Goal: Information Seeking & Learning: Learn about a topic

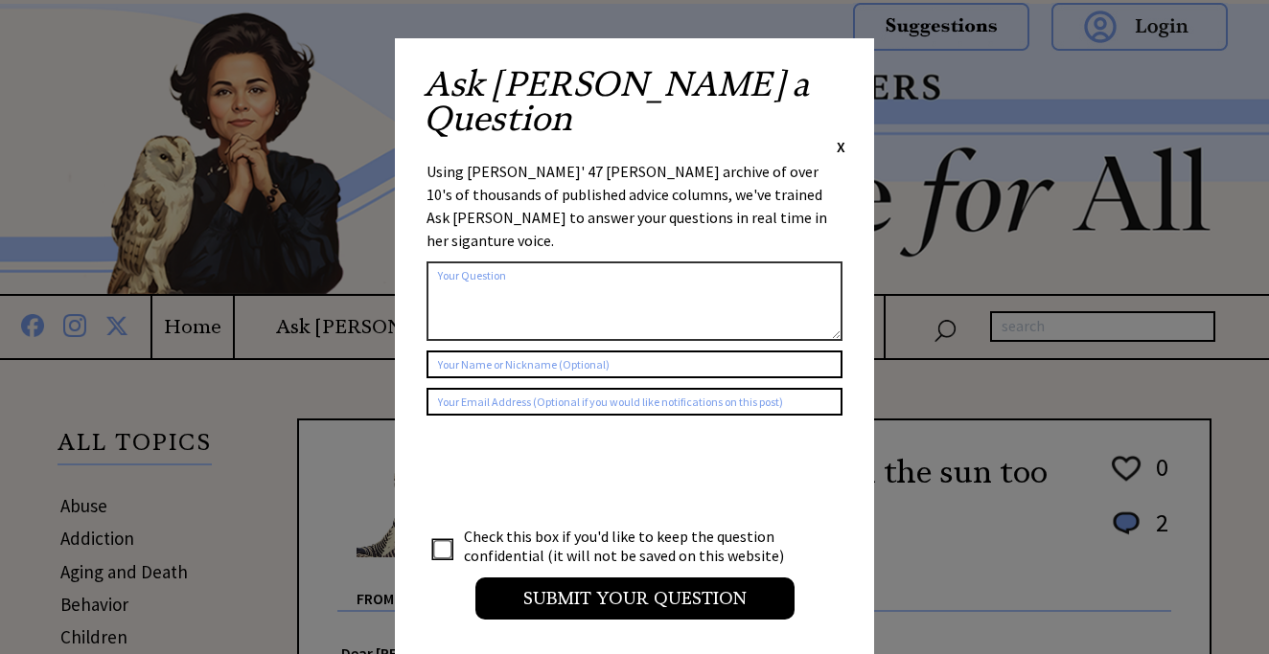
click at [841, 137] on span "X" at bounding box center [841, 146] width 9 height 19
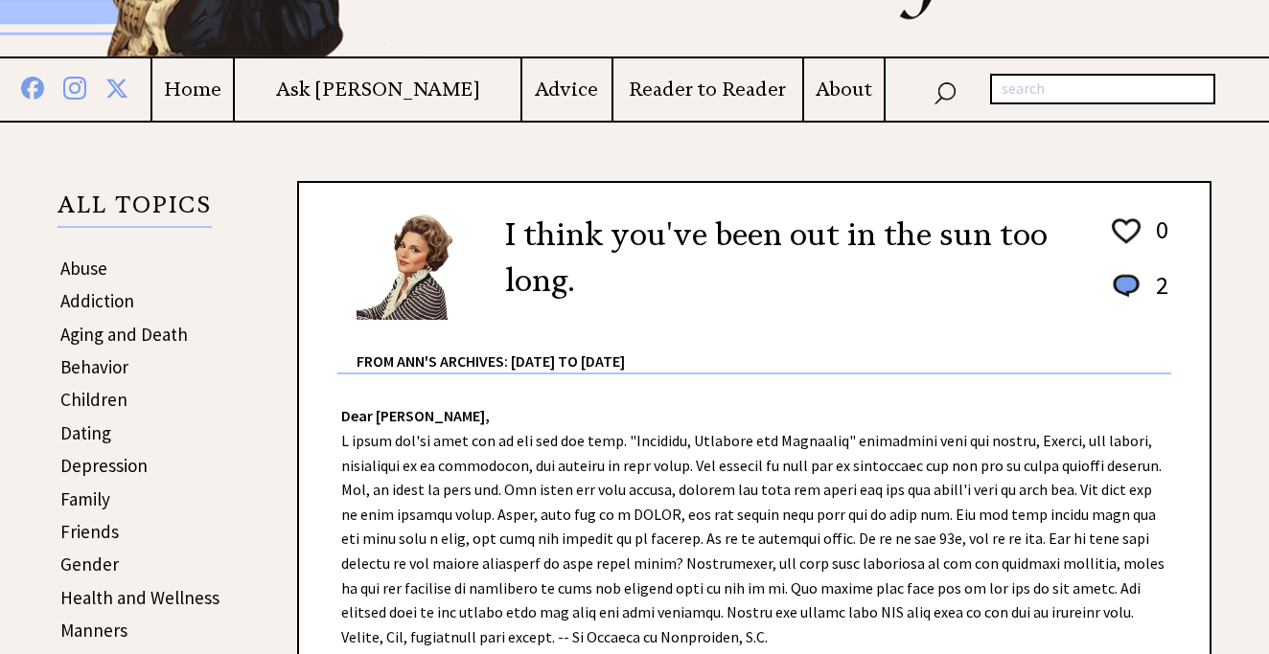
scroll to position [240, 0]
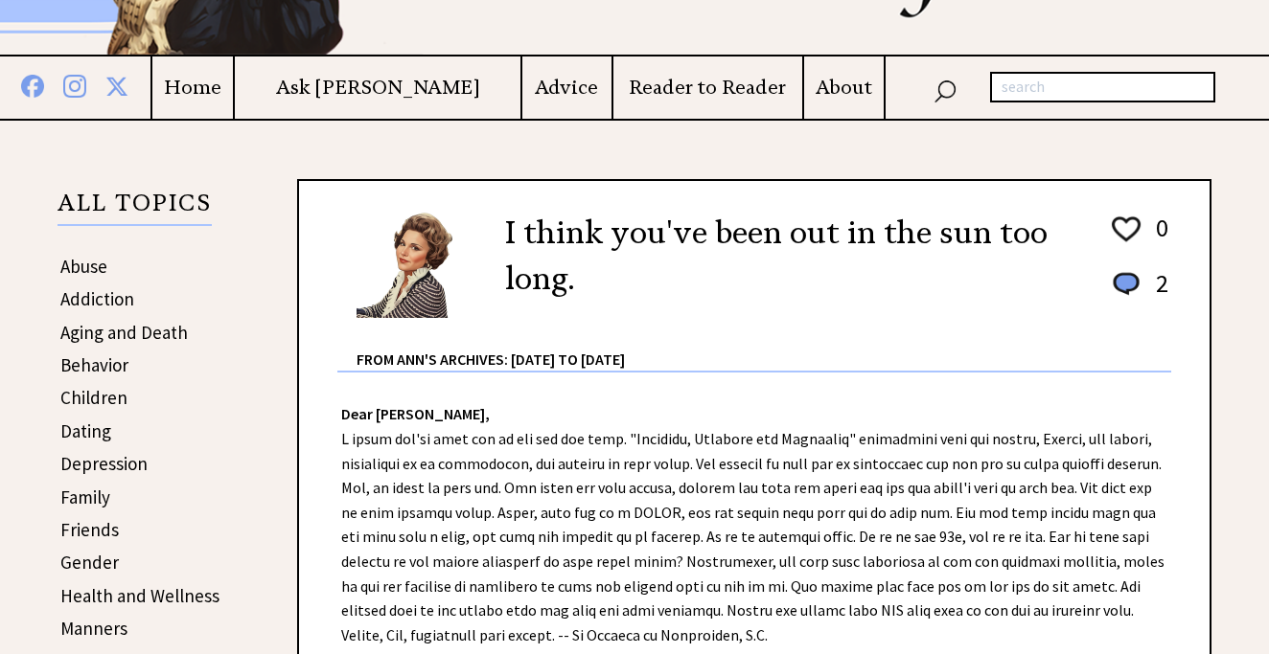
click at [94, 400] on link "Children" at bounding box center [93, 397] width 67 height 23
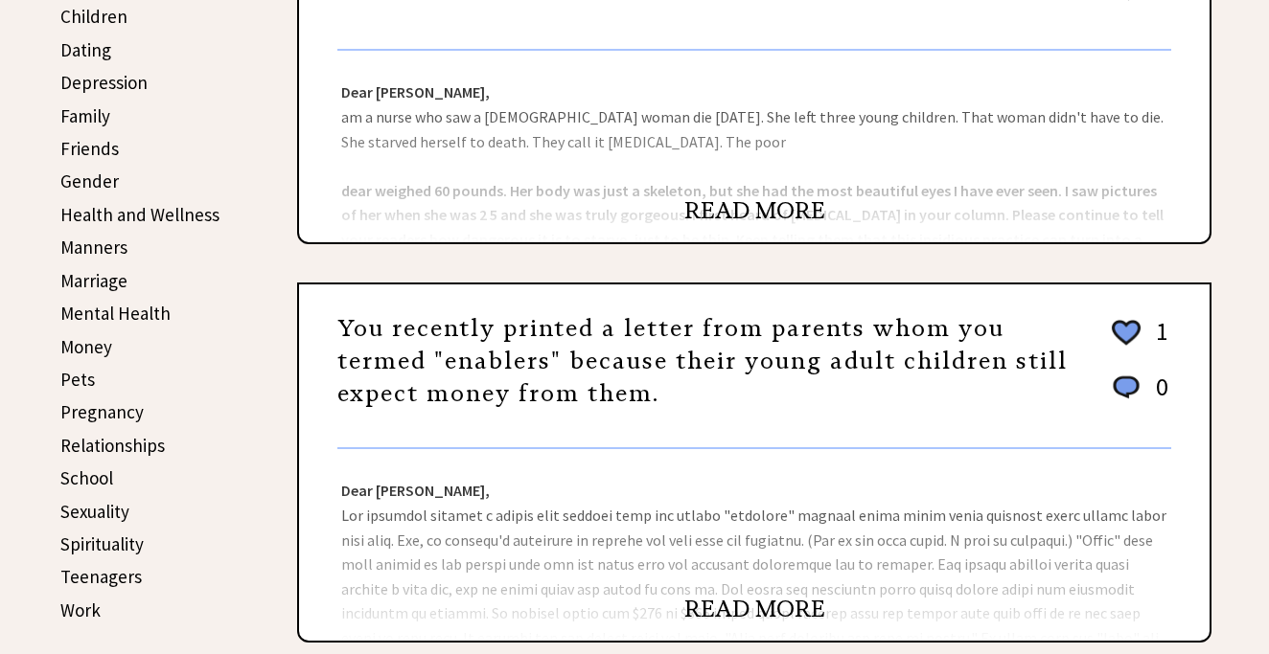
scroll to position [851, 0]
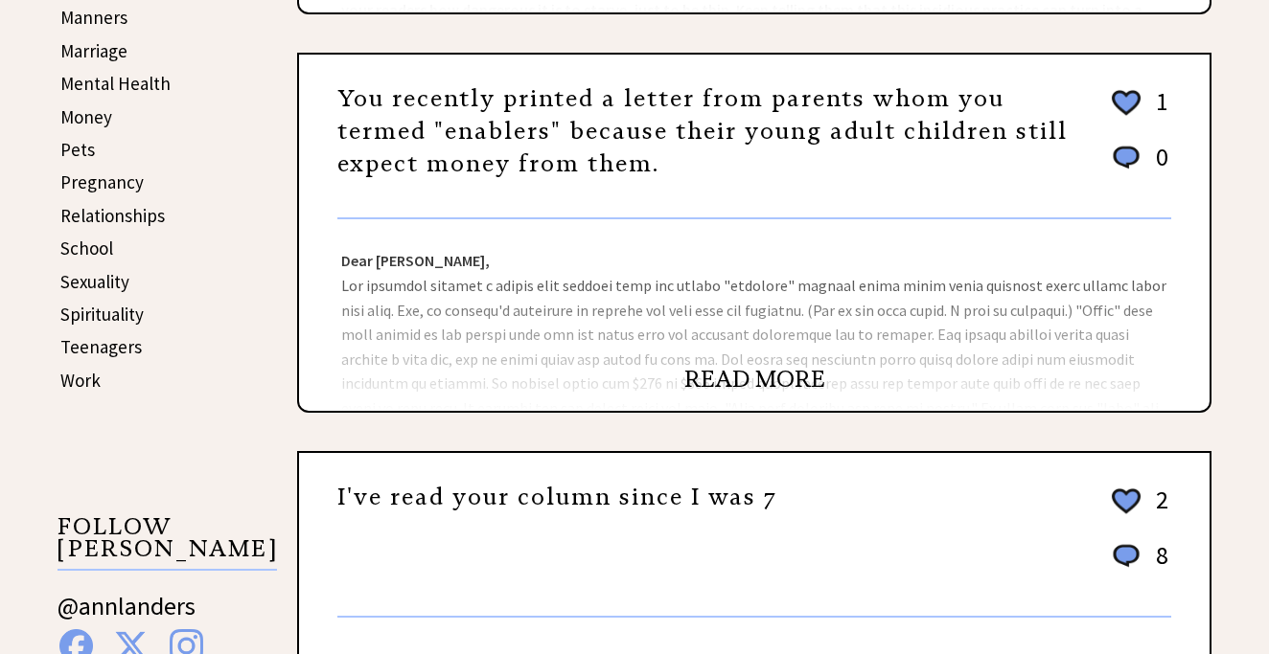
click at [749, 387] on link "READ MORE" at bounding box center [754, 379] width 141 height 29
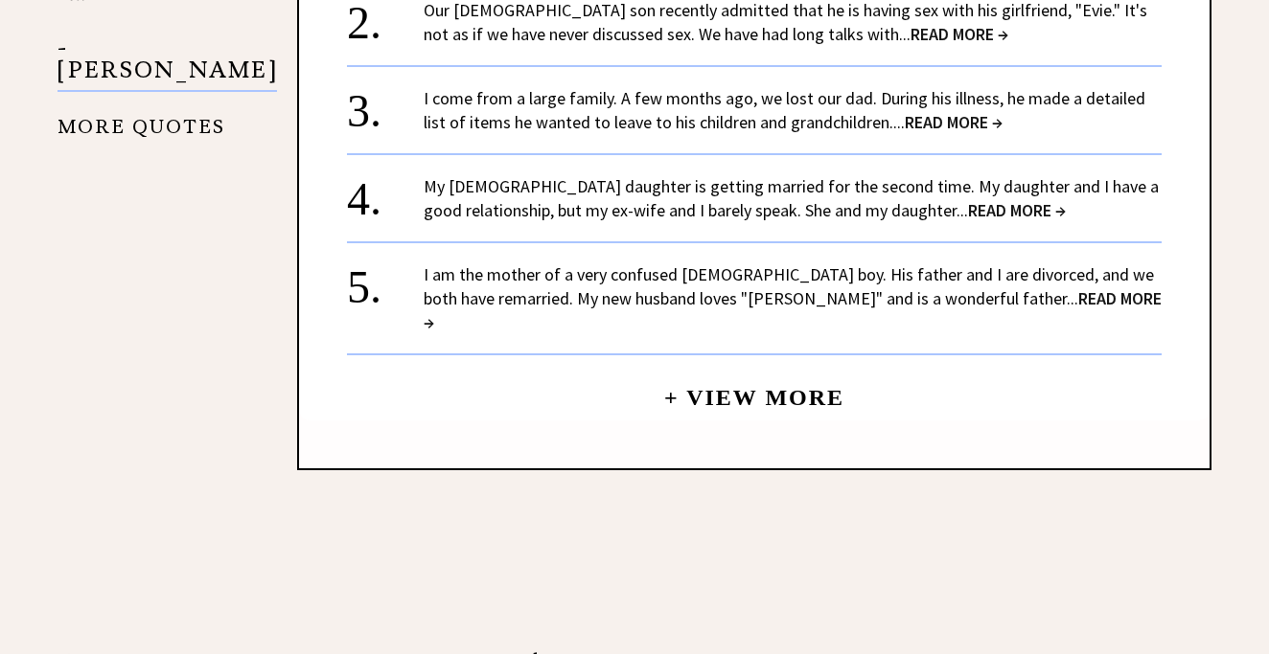
scroll to position [1888, 0]
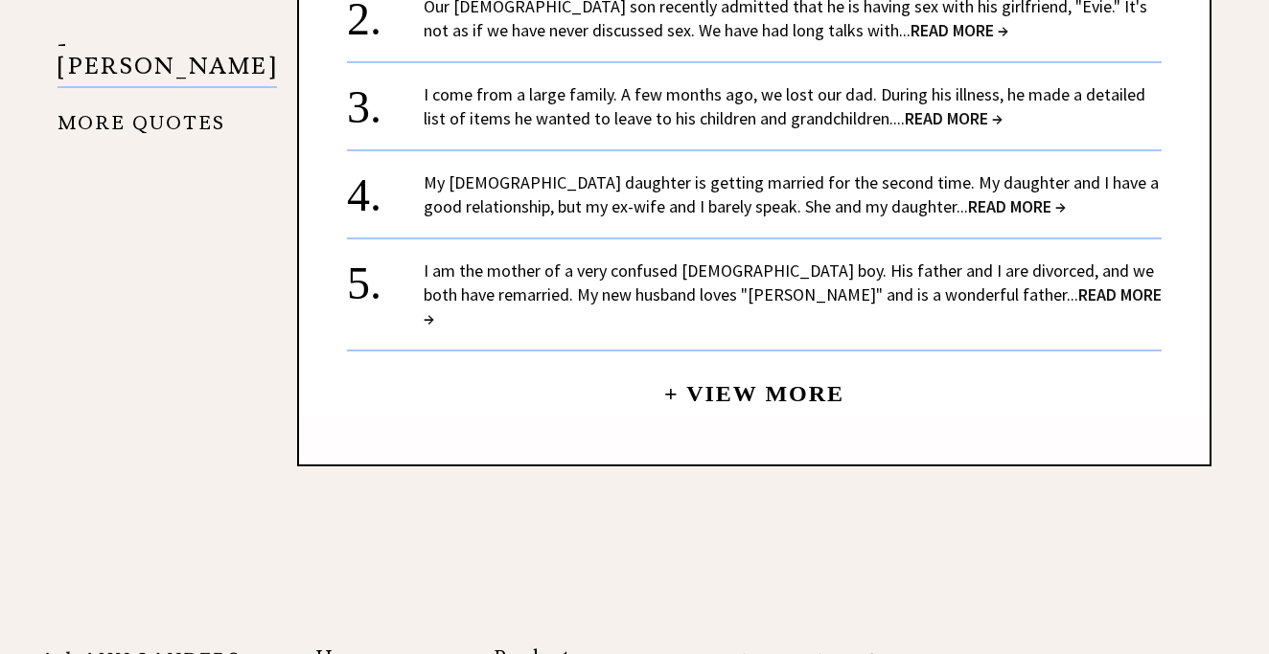
click at [739, 365] on link "+ View More" at bounding box center [754, 385] width 180 height 41
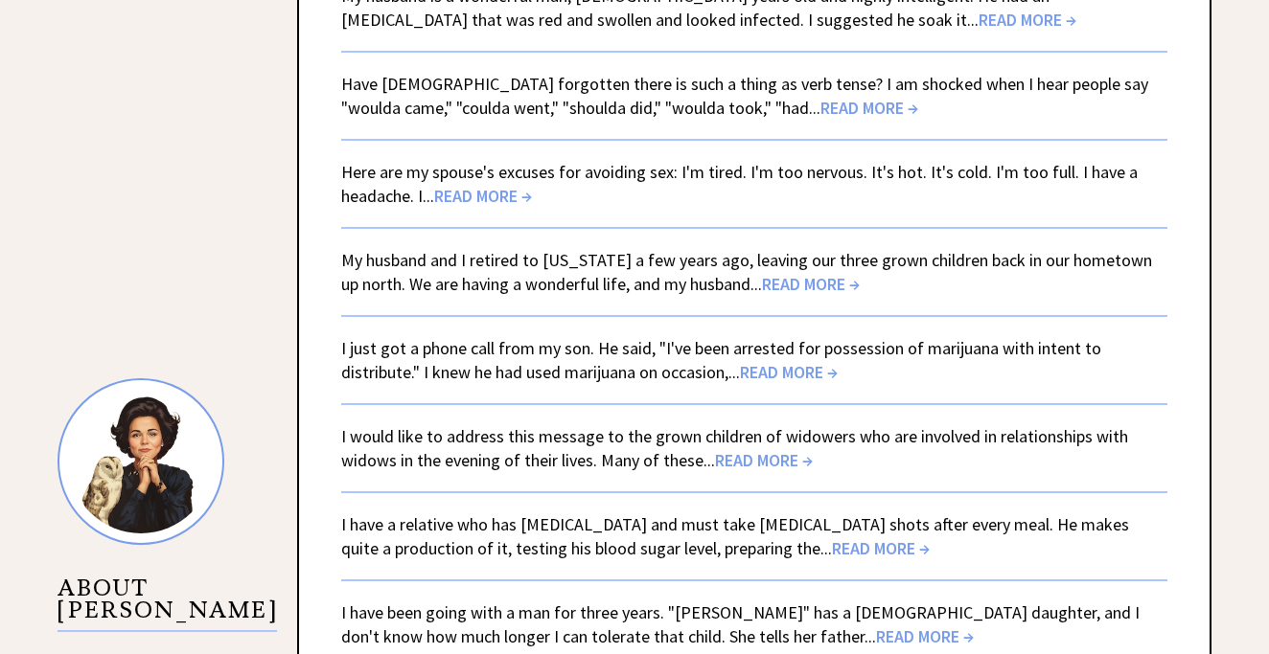
scroll to position [1384, 0]
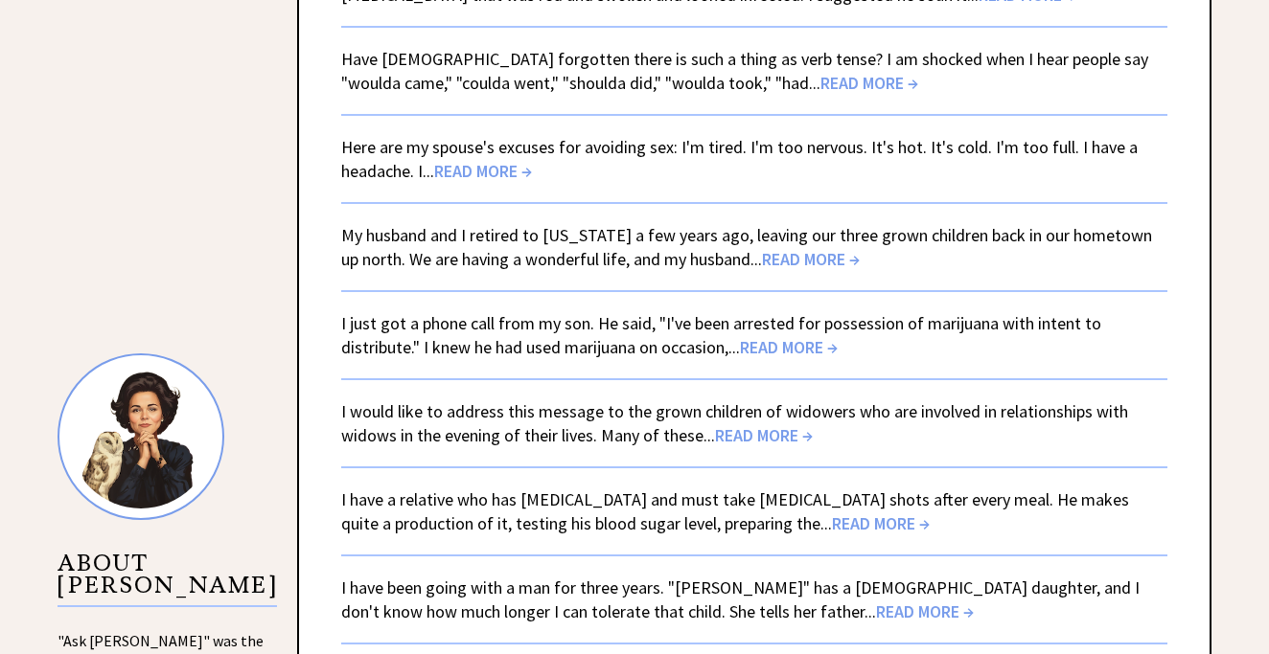
click at [455, 336] on link "I just got a phone call from my son. He said, "I've been arrested for possessio…" at bounding box center [721, 335] width 760 height 46
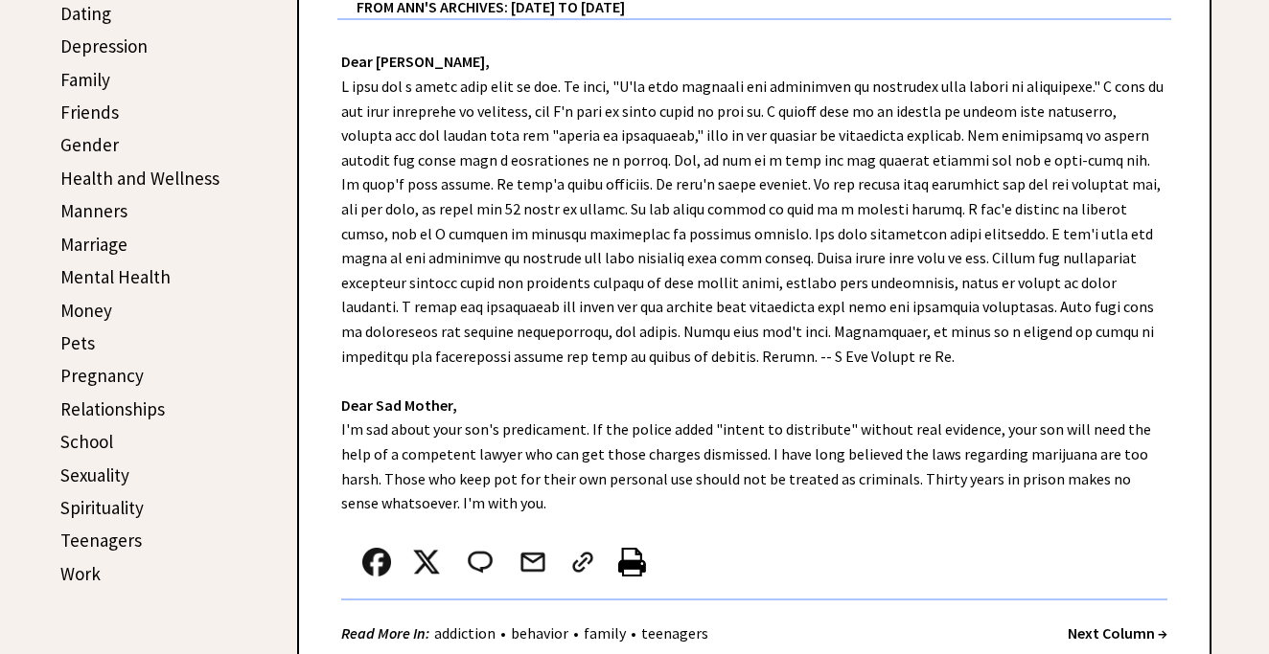
scroll to position [659, 0]
